Goal: Transaction & Acquisition: Purchase product/service

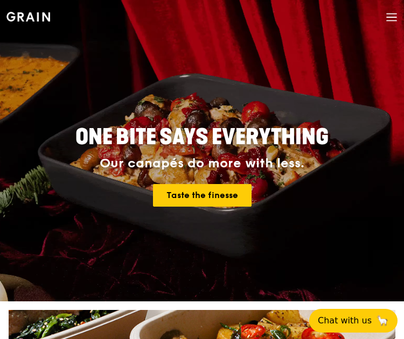
click at [394, 21] on icon at bounding box center [391, 17] width 12 height 12
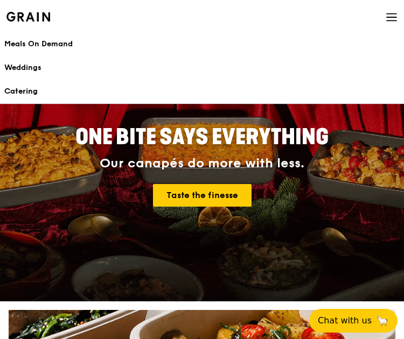
click at [25, 86] on link "Catering" at bounding box center [201, 92] width 395 height 24
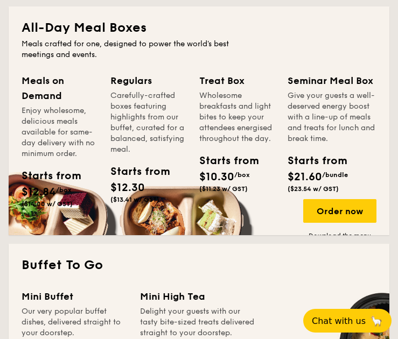
scroll to position [754, 0]
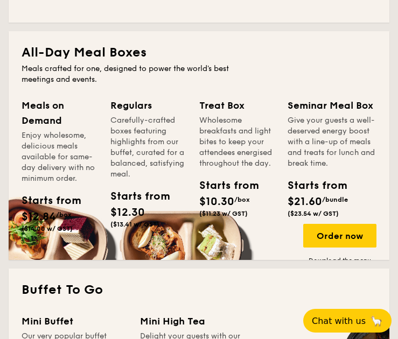
click at [233, 180] on div "Starts from" at bounding box center [215, 186] width 33 height 16
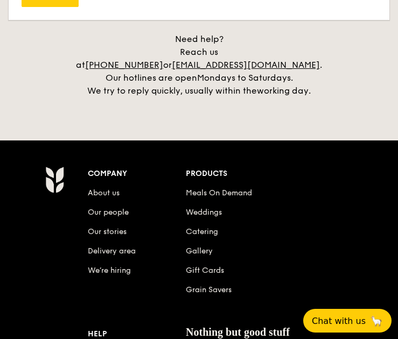
scroll to position [2799, 0]
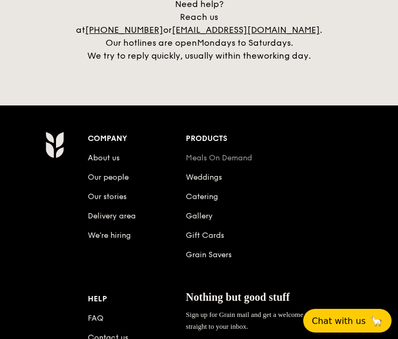
click at [217, 153] on link "Meals On Demand" at bounding box center [219, 157] width 66 height 9
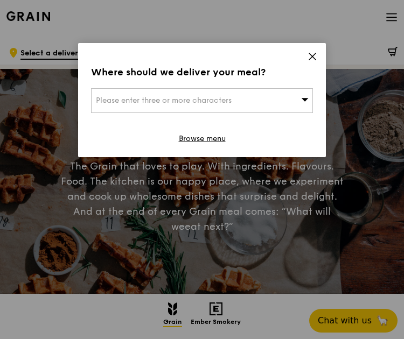
click at [312, 58] on icon at bounding box center [312, 57] width 10 height 10
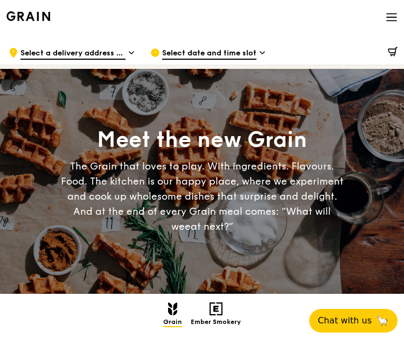
click at [237, 55] on span "Select date and time slot" at bounding box center [209, 54] width 94 height 12
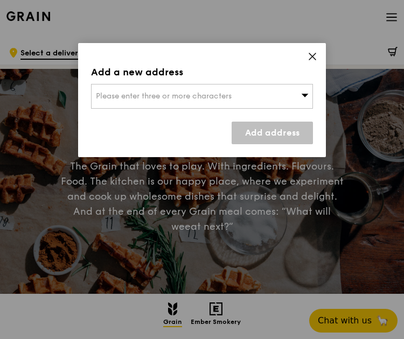
click at [264, 101] on div "Please enter three or more characters" at bounding box center [202, 96] width 222 height 25
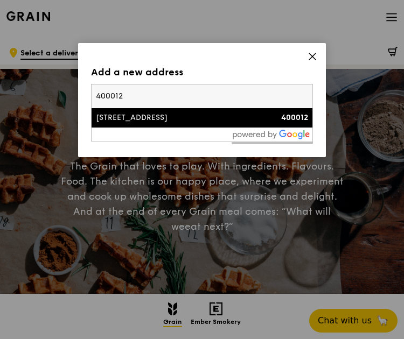
type input "400012"
click at [120, 120] on div "[STREET_ADDRESS]" at bounding box center [175, 118] width 159 height 11
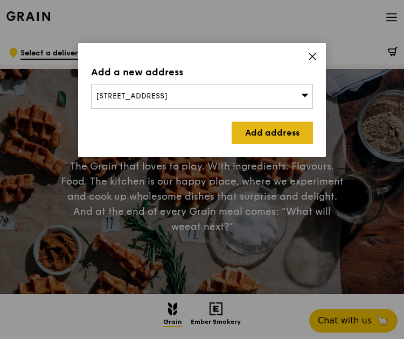
click at [282, 137] on link "Add address" at bounding box center [271, 133] width 81 height 23
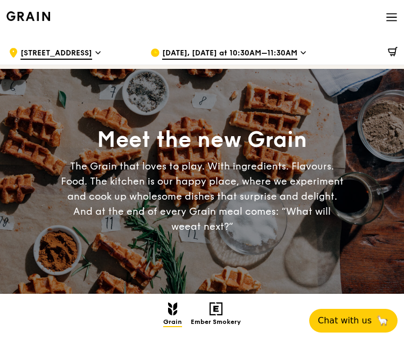
click at [187, 52] on span "Aug 22, Today at 10:30AM–11:30AM" at bounding box center [229, 54] width 135 height 12
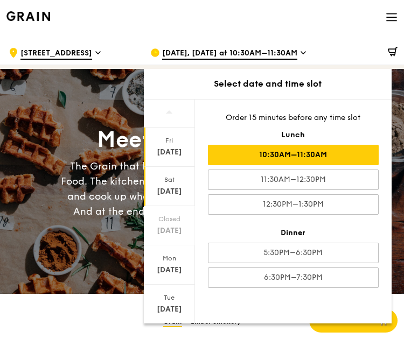
click at [168, 186] on div "Aug 23" at bounding box center [169, 191] width 48 height 11
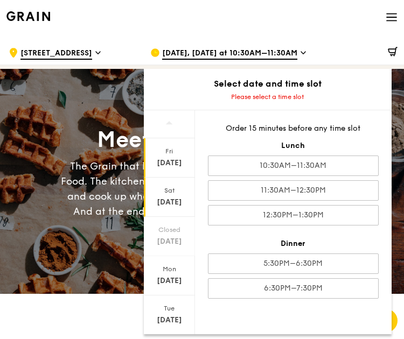
click at [171, 174] on div "Fri Aug 22" at bounding box center [169, 157] width 51 height 39
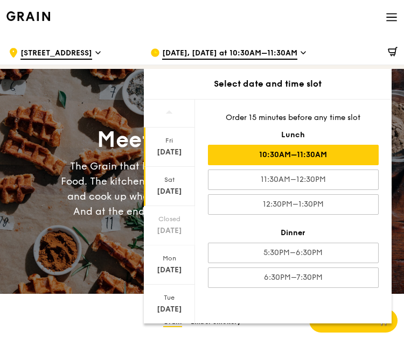
click at [164, 179] on div "Sat" at bounding box center [169, 179] width 48 height 9
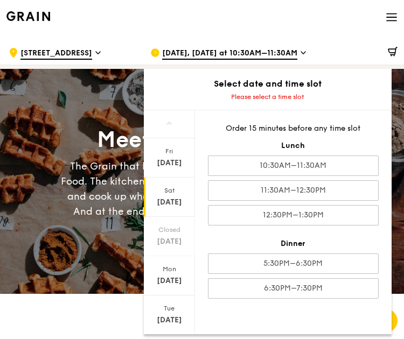
click at [164, 179] on div "Sat Aug 23" at bounding box center [169, 197] width 51 height 39
click at [280, 179] on div "Order 15 minutes before any time slot Lunch 10:30AM–11:30AM 11:30AM–12:30PM 12:…" at bounding box center [293, 210] width 196 height 201
click at [167, 201] on div "Aug 23" at bounding box center [169, 202] width 48 height 11
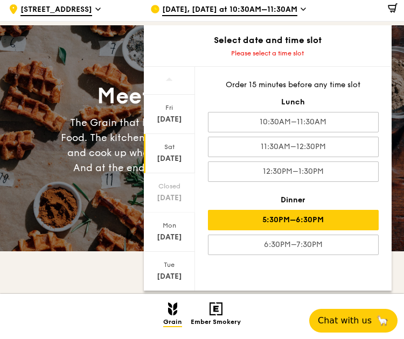
scroll to position [108, 0]
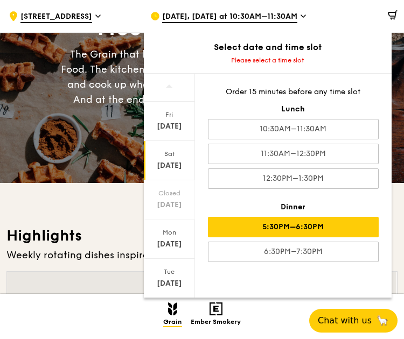
click at [277, 229] on div "5:30PM–6:30PM" at bounding box center [293, 227] width 171 height 20
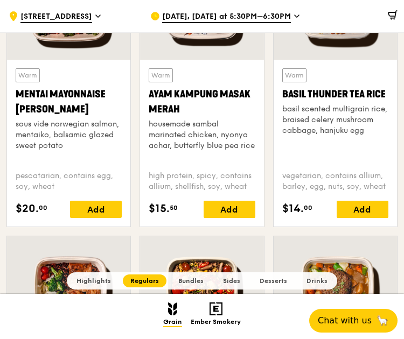
scroll to position [924, 0]
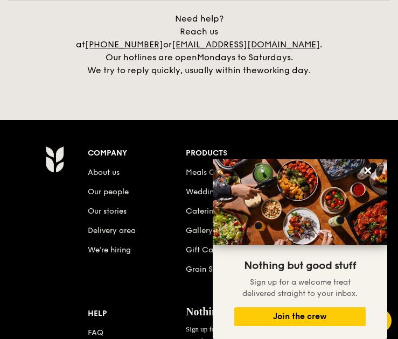
click at [296, 161] on li "Meals On Demand" at bounding box center [277, 170] width 182 height 19
click at [115, 255] on div "Company About us Our people Our stories Delivery area We’re hiring Products Mea…" at bounding box center [228, 277] width 280 height 263
click at [367, 173] on icon at bounding box center [368, 171] width 10 height 10
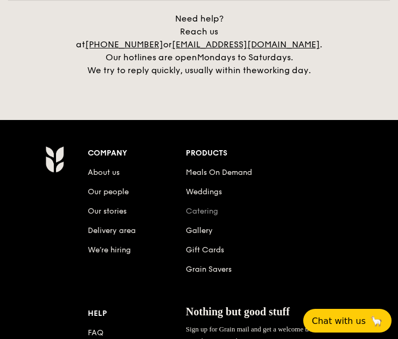
click at [213, 207] on link "Catering" at bounding box center [202, 211] width 32 height 9
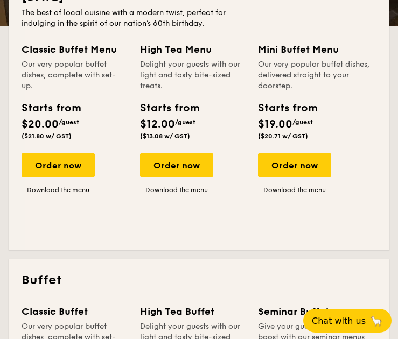
scroll to position [215, 0]
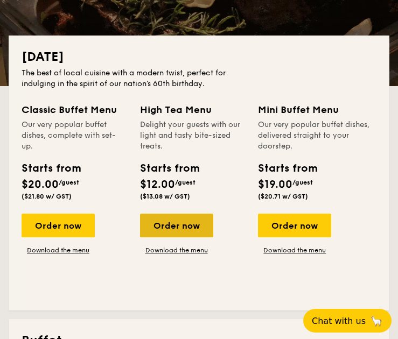
click at [189, 222] on div "Order now" at bounding box center [176, 226] width 73 height 24
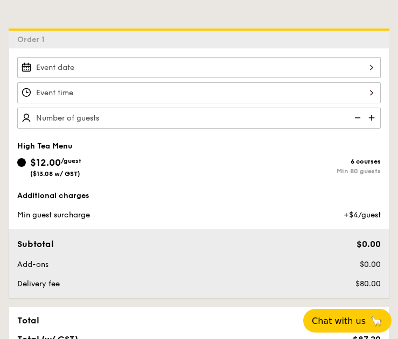
scroll to position [269, 0]
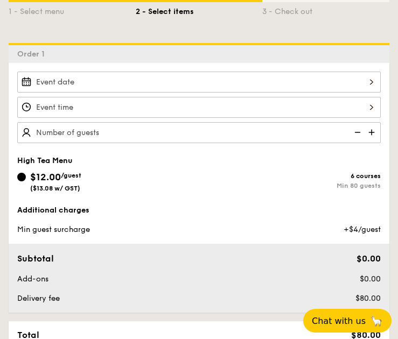
click at [125, 84] on div at bounding box center [198, 82] width 363 height 21
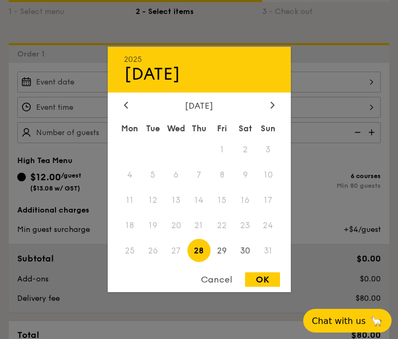
click at [335, 170] on div at bounding box center [199, 169] width 398 height 339
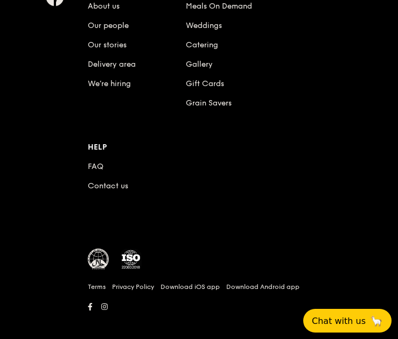
scroll to position [1130, 0]
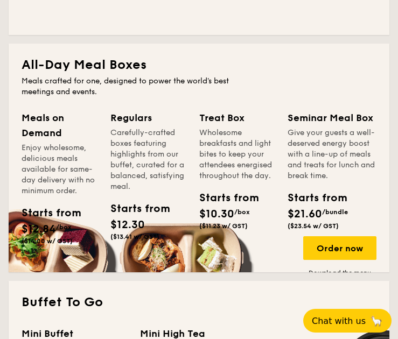
scroll to position [754, 0]
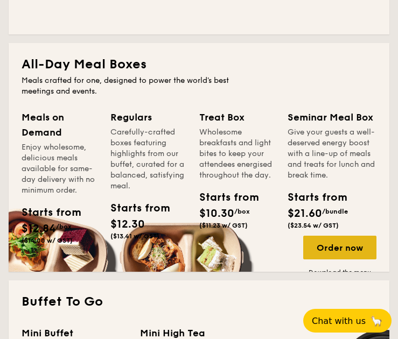
click at [335, 247] on div "Order now" at bounding box center [339, 248] width 73 height 24
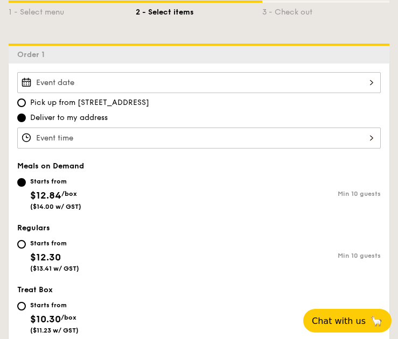
scroll to position [269, 0]
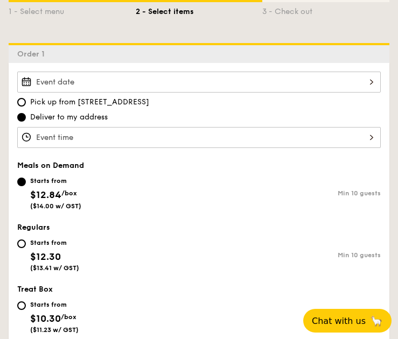
click at [92, 136] on div at bounding box center [198, 137] width 363 height 21
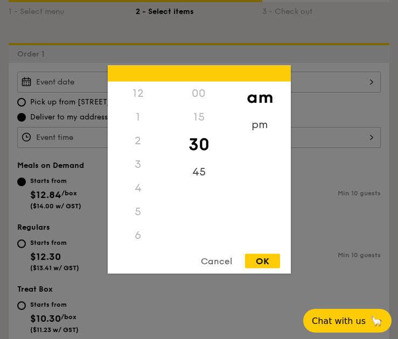
scroll to position [118, 0]
click at [301, 217] on div at bounding box center [199, 169] width 398 height 339
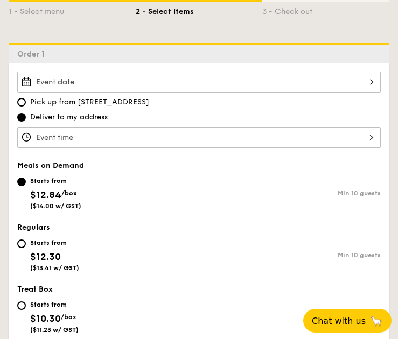
click at [113, 82] on div at bounding box center [198, 82] width 363 height 21
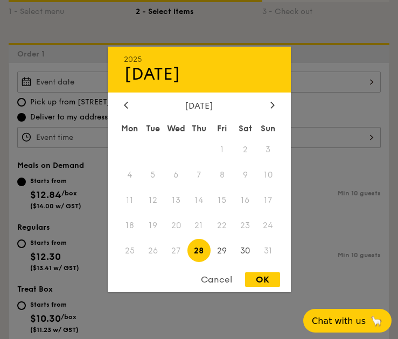
click at [101, 213] on div at bounding box center [199, 169] width 398 height 339
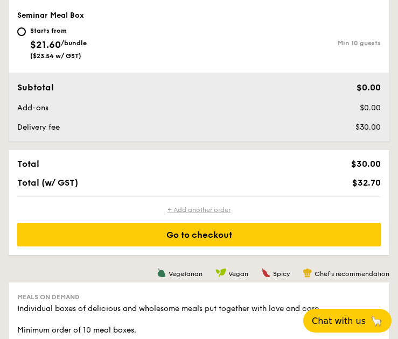
scroll to position [538, 0]
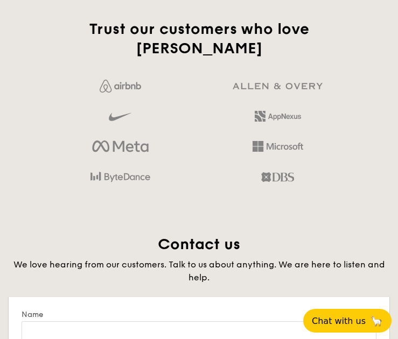
scroll to position [1918, 0]
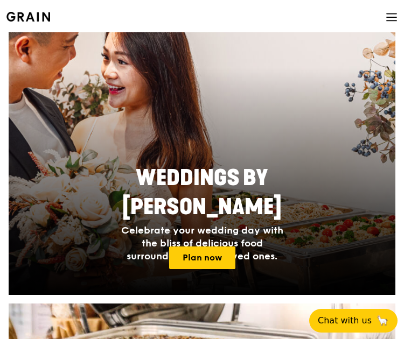
scroll to position [431, 0]
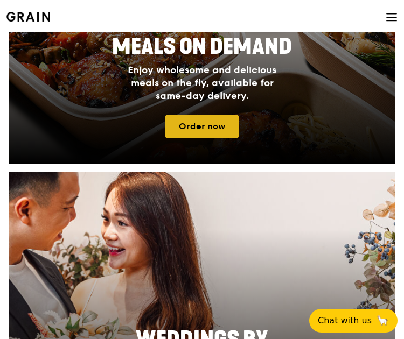
click at [209, 126] on link "Order now" at bounding box center [201, 126] width 73 height 23
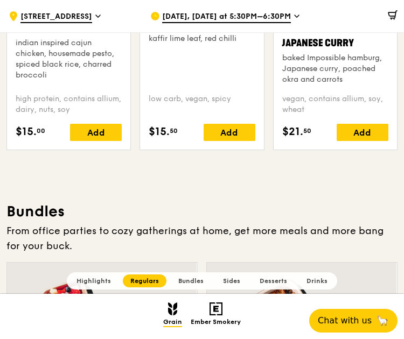
scroll to position [1292, 0]
